Goal: Browse casually: Explore the website without a specific task or goal

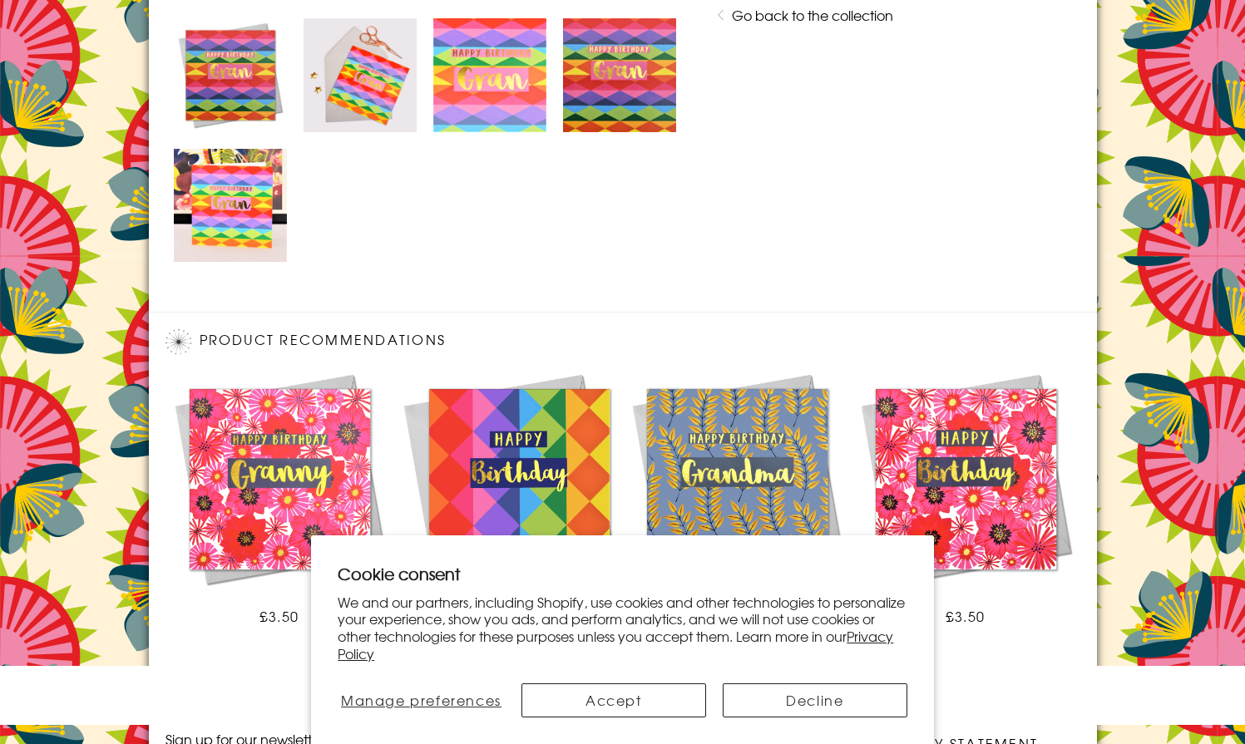
scroll to position [1102, 0]
